Goal: Task Accomplishment & Management: Manage account settings

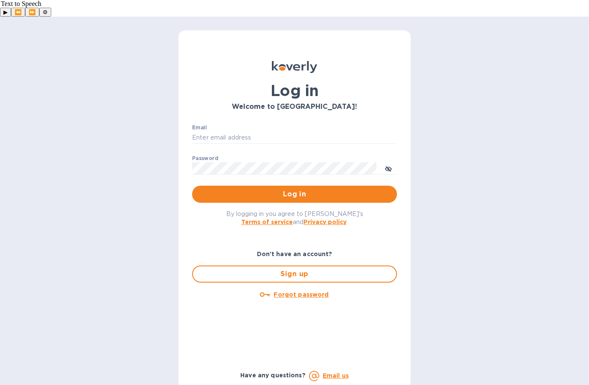
type input "dave@chausseselections.com"
click at [284, 189] on span "Log in" at bounding box center [294, 194] width 191 height 10
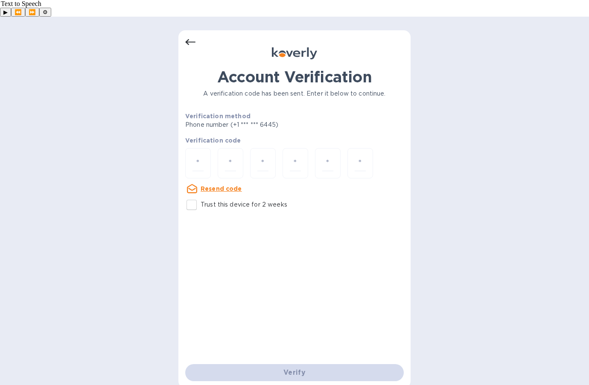
click at [191, 196] on input "Trust this device for 2 weeks" at bounding box center [192, 205] width 18 height 18
checkbox input "true"
click at [201, 155] on input "number" at bounding box center [198, 163] width 11 height 16
type input "7"
type input "6"
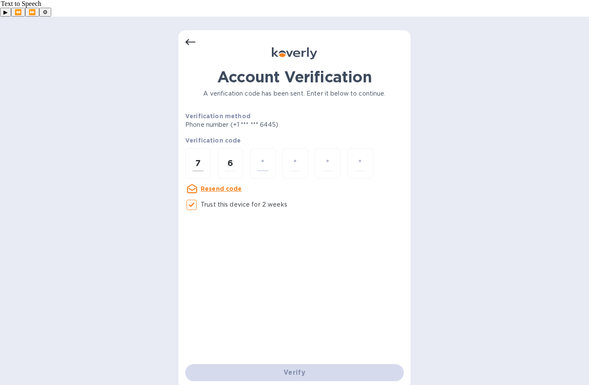
type input "2"
type input "3"
type input "7"
type input "8"
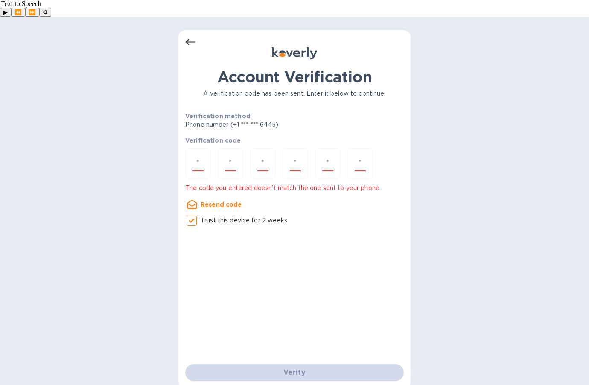
click at [296, 361] on div "Verify" at bounding box center [295, 373] width 226 height 24
click at [294, 361] on div "Verify" at bounding box center [295, 373] width 226 height 24
click at [201, 155] on input "number" at bounding box center [198, 163] width 11 height 16
type input "1"
type input "6"
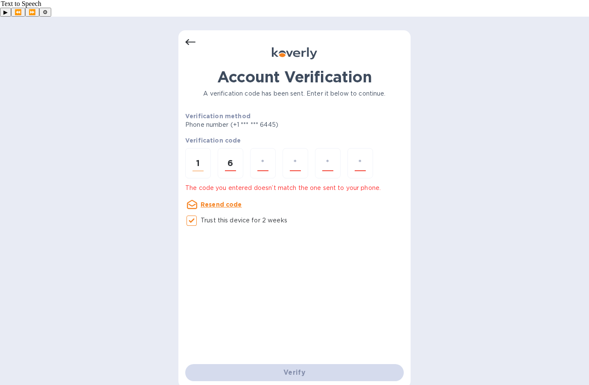
type input "2"
type input "3"
type input "7"
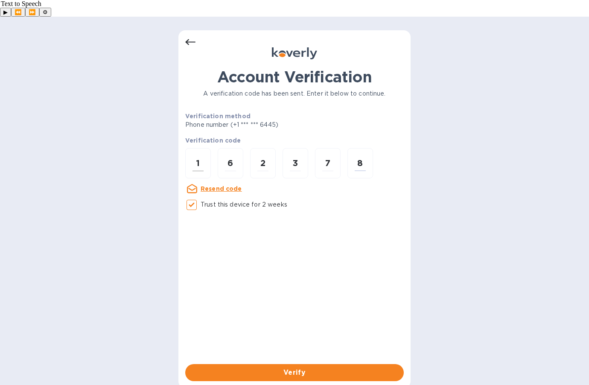
type input "8"
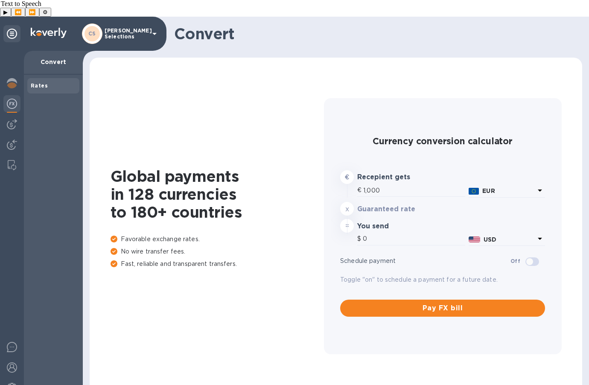
type input "1,181.25"
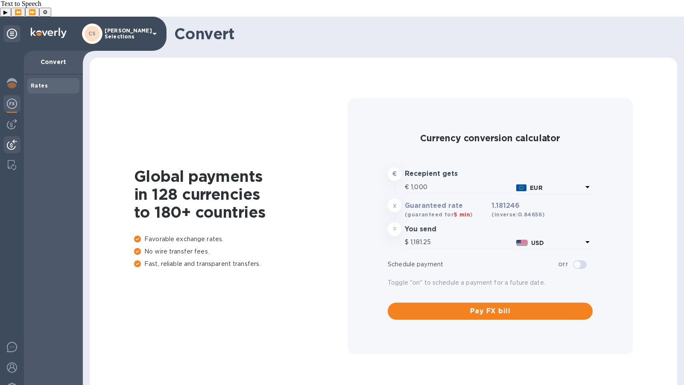
click at [12, 136] on div at bounding box center [11, 145] width 17 height 19
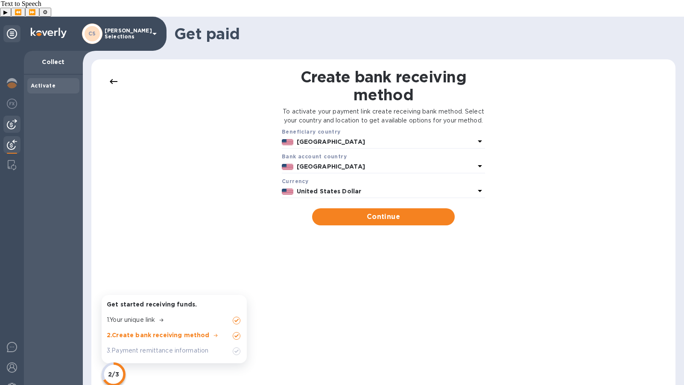
click at [12, 116] on div at bounding box center [11, 124] width 17 height 17
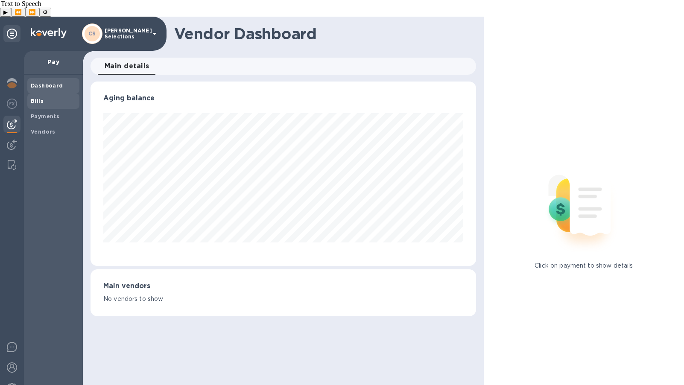
click at [48, 97] on span "Bills" at bounding box center [53, 101] width 45 height 9
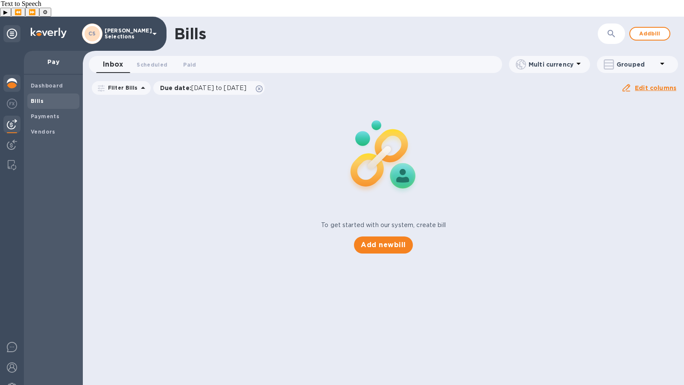
click at [6, 75] on div at bounding box center [11, 84] width 17 height 19
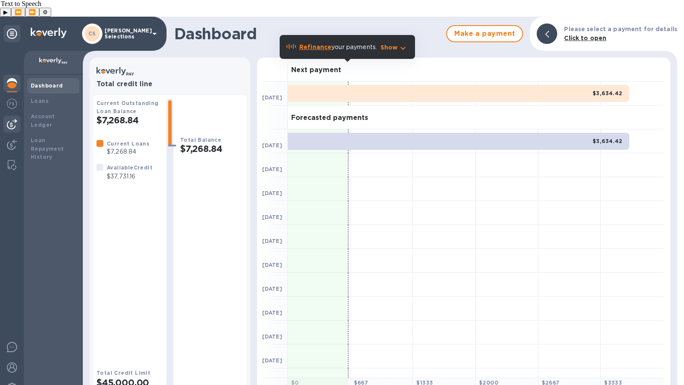
click at [13, 119] on img at bounding box center [12, 124] width 10 height 10
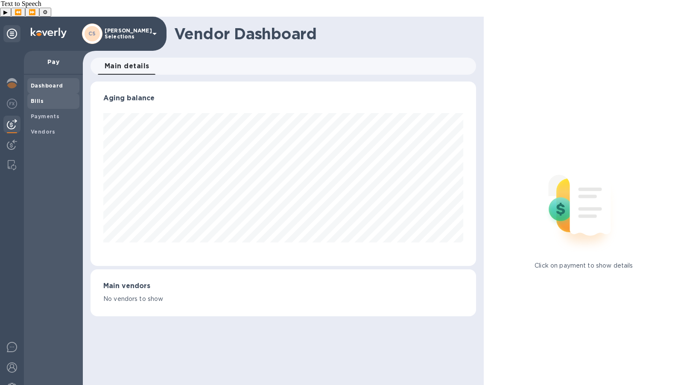
click at [43, 97] on span "Bills" at bounding box center [53, 101] width 45 height 9
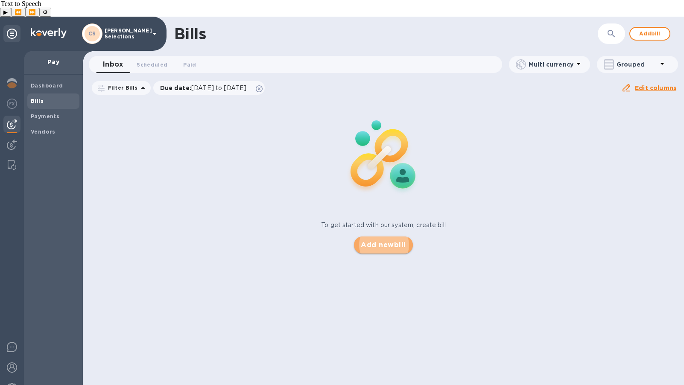
click at [369, 240] on span "Add new bill" at bounding box center [383, 245] width 45 height 10
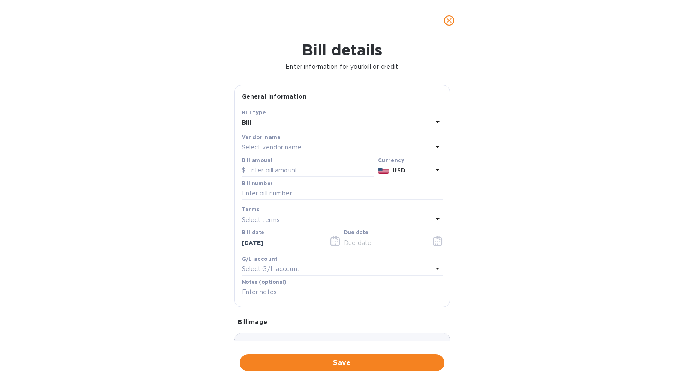
click at [147, 188] on div "Bill details Enter information for your bill or credit General information Save…" at bounding box center [342, 213] width 684 height 344
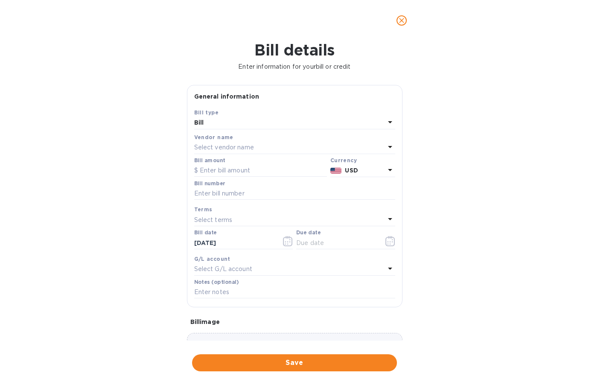
click at [241, 151] on p "Select vendor name" at bounding box center [224, 147] width 60 height 9
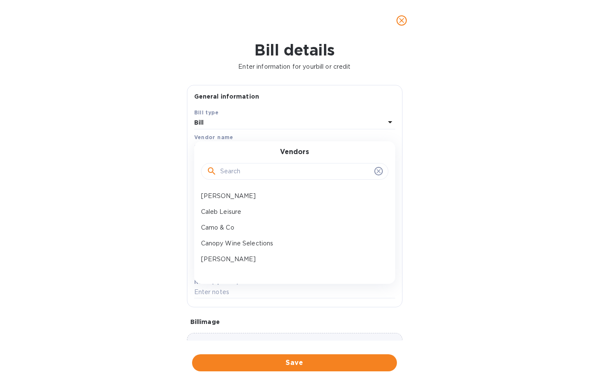
click at [247, 167] on input "text" at bounding box center [295, 171] width 151 height 13
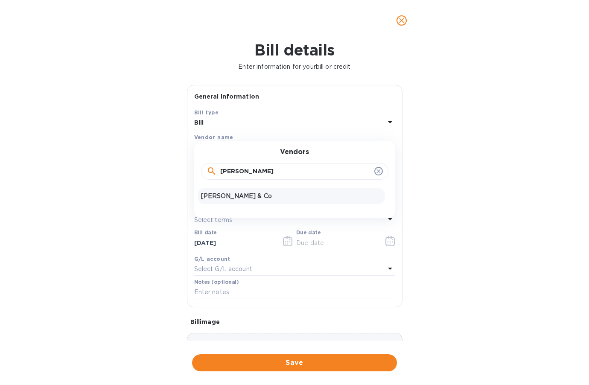
type input "[PERSON_NAME]"
click at [237, 194] on p "[PERSON_NAME] & Co" at bounding box center [291, 196] width 181 height 9
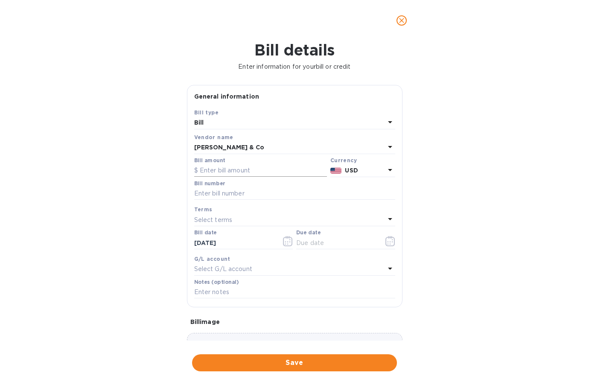
click at [226, 173] on input "text" at bounding box center [260, 170] width 133 height 13
type input "10,506.59"
click at [220, 196] on input "text" at bounding box center [294, 194] width 201 height 13
paste input "G39879"
type input "G39879"
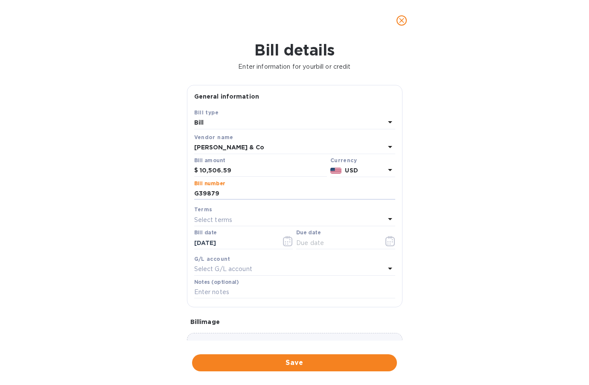
click at [223, 222] on p "Select terms" at bounding box center [213, 220] width 38 height 9
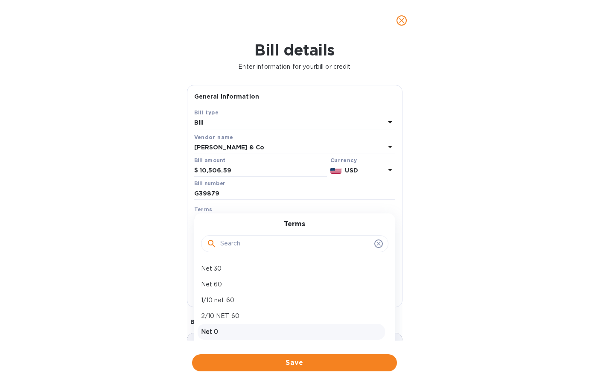
click at [217, 328] on p "Net 0" at bounding box center [291, 332] width 181 height 9
type input "[DATE]"
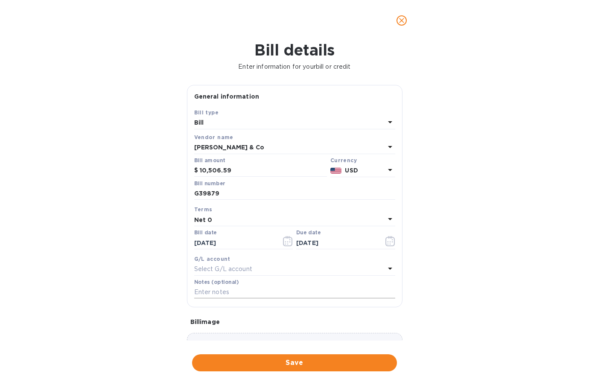
click at [228, 293] on input "text" at bounding box center [294, 292] width 201 height 13
paste input "[DATE]"
click at [300, 295] on input "Invoice date - [DATE]" at bounding box center [294, 292] width 201 height 13
type input "Invoice date - [DATE]. [PERSON_NAME], [PERSON_NAME]"
click at [281, 367] on span "Save" at bounding box center [294, 363] width 191 height 10
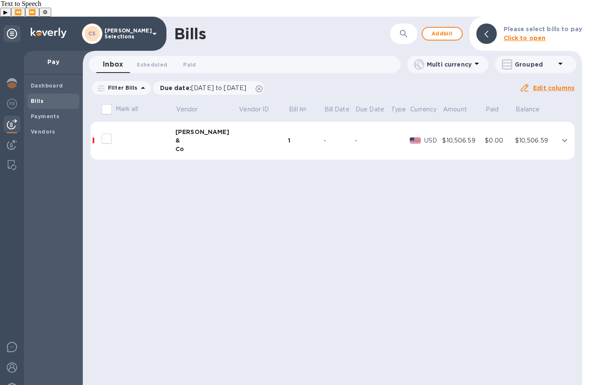
click at [561, 135] on icon "expand row" at bounding box center [565, 140] width 10 height 10
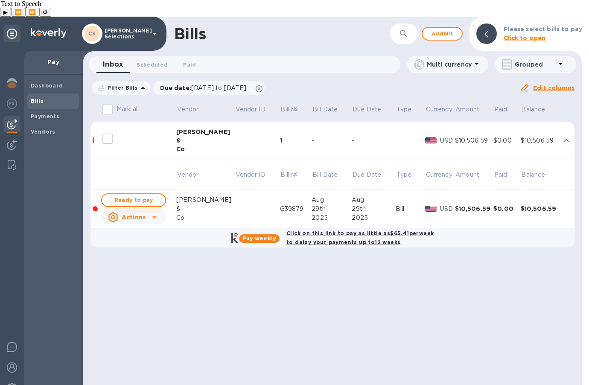
click at [129, 195] on span "Ready to pay" at bounding box center [134, 200] width 50 height 10
checkbox input "true"
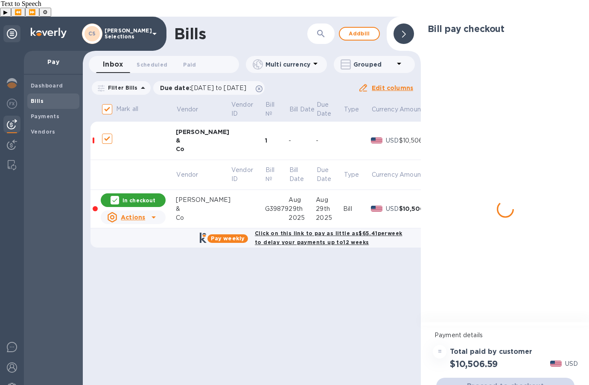
checkbox input "true"
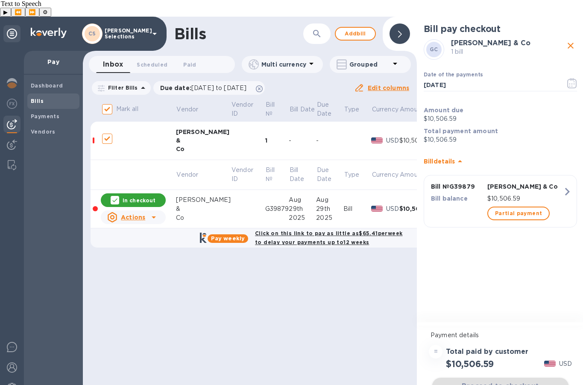
click at [514, 376] on div "Proceed to checkout" at bounding box center [501, 386] width 140 height 21
click at [518, 381] on span "Proceed to checkout" at bounding box center [500, 386] width 123 height 10
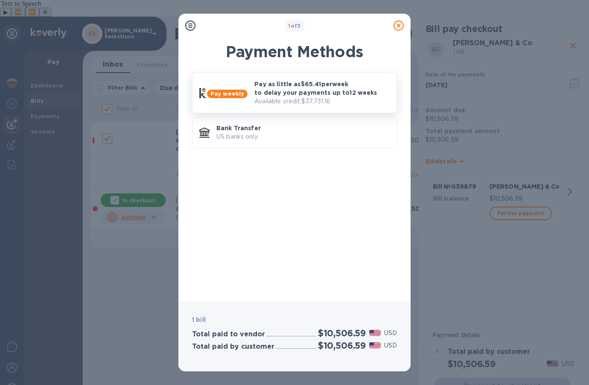
click at [275, 101] on p "Available credit: $37,731.16" at bounding box center [322, 101] width 135 height 9
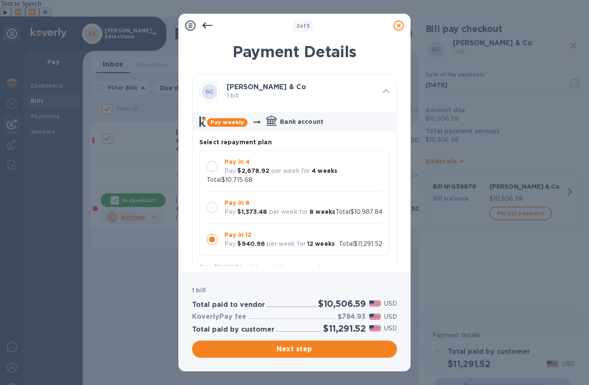
click at [237, 167] on div "Pay $2,678.92 per week for 4 weeks" at bounding box center [281, 171] width 113 height 9
click at [278, 351] on span "Next step" at bounding box center [294, 349] width 191 height 10
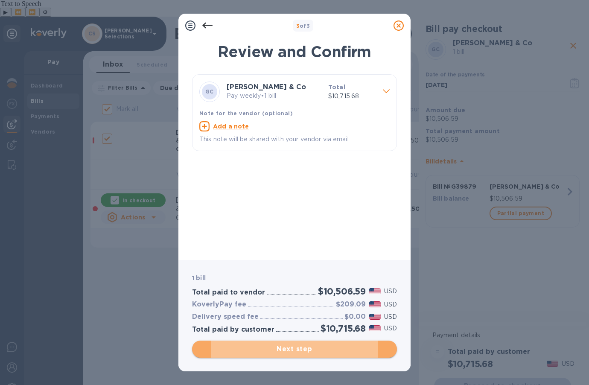
click at [278, 351] on span "Next step" at bounding box center [294, 349] width 191 height 10
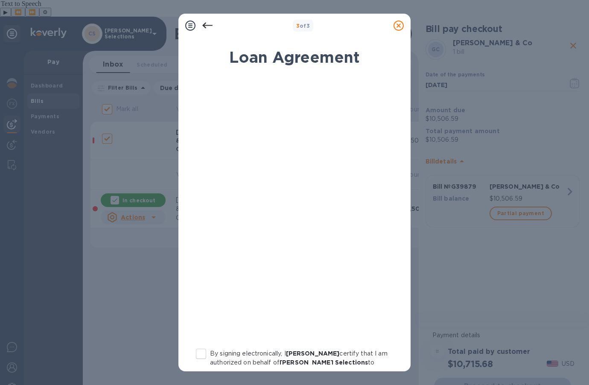
scroll to position [92, 0]
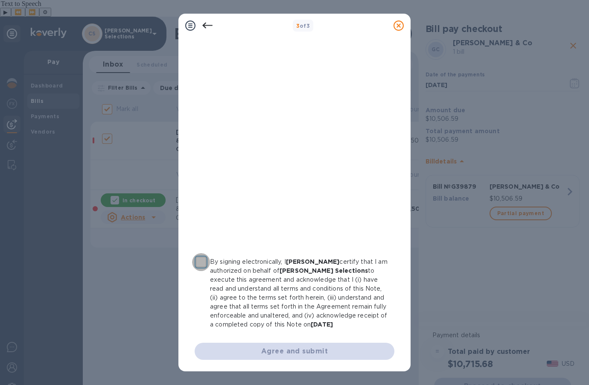
click at [201, 260] on input "By signing electronically, I [PERSON_NAME] certify that I am authorized on beha…" at bounding box center [201, 262] width 18 height 18
checkbox input "true"
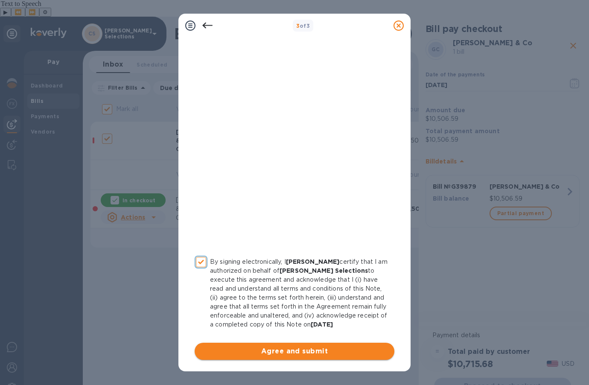
click at [303, 348] on span "Agree and submit" at bounding box center [295, 351] width 186 height 10
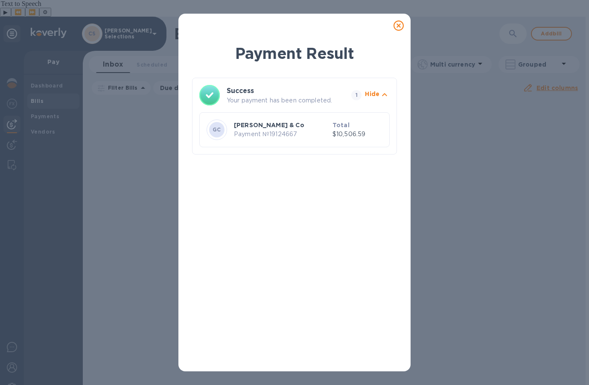
click at [400, 29] on icon at bounding box center [399, 26] width 10 height 10
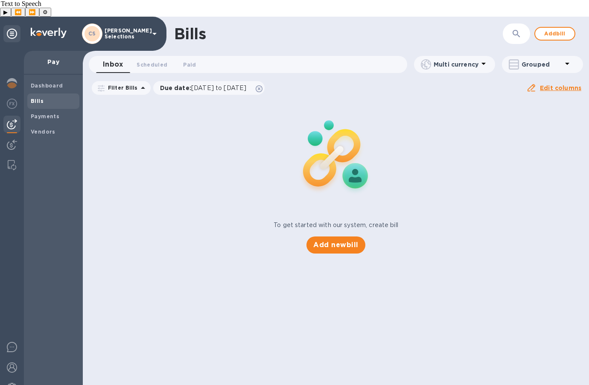
click at [474, 167] on div "To get started with our system, create bill Add new bill" at bounding box center [335, 176] width 513 height 161
click at [14, 78] on img at bounding box center [12, 83] width 10 height 10
